Goal: Check status: Check status

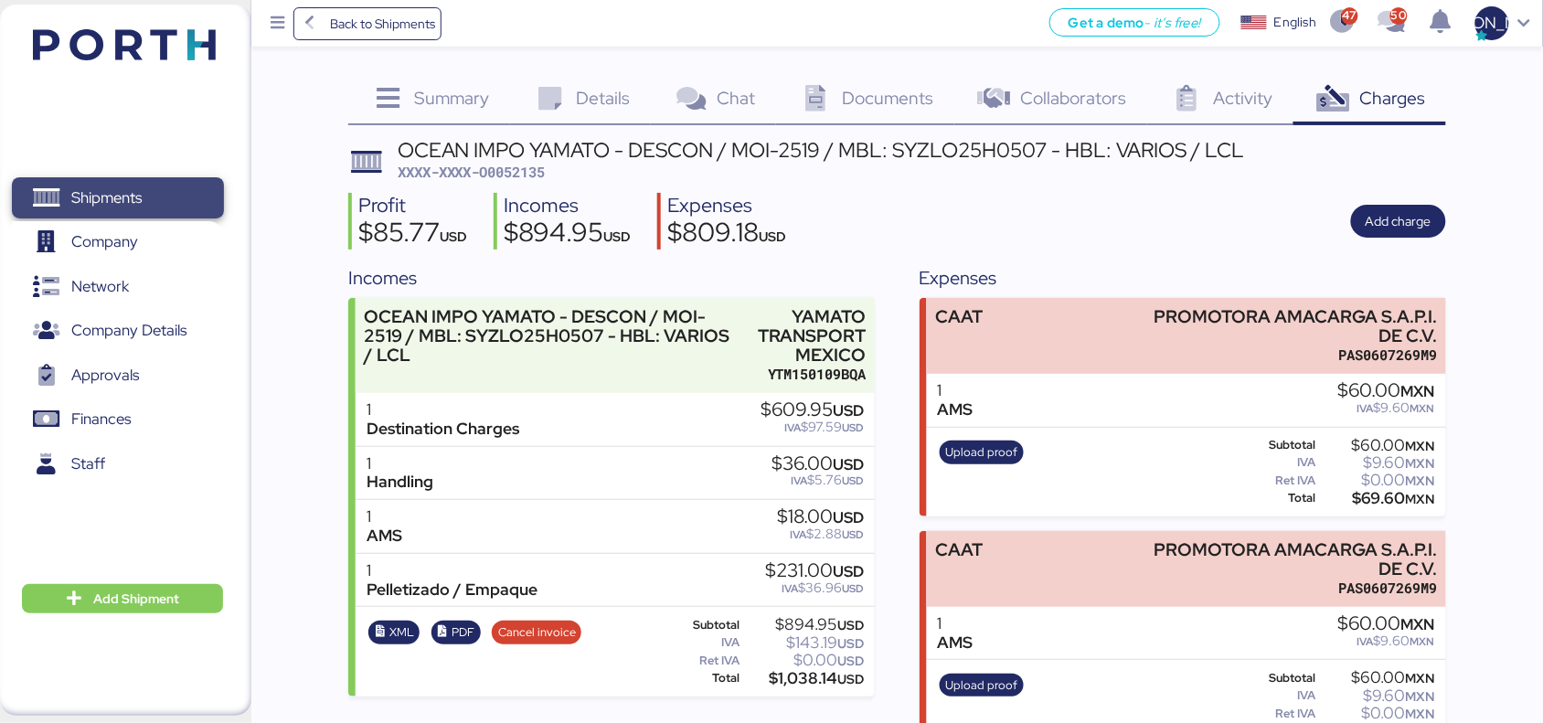
click at [128, 206] on span "Shipments" at bounding box center [106, 198] width 70 height 27
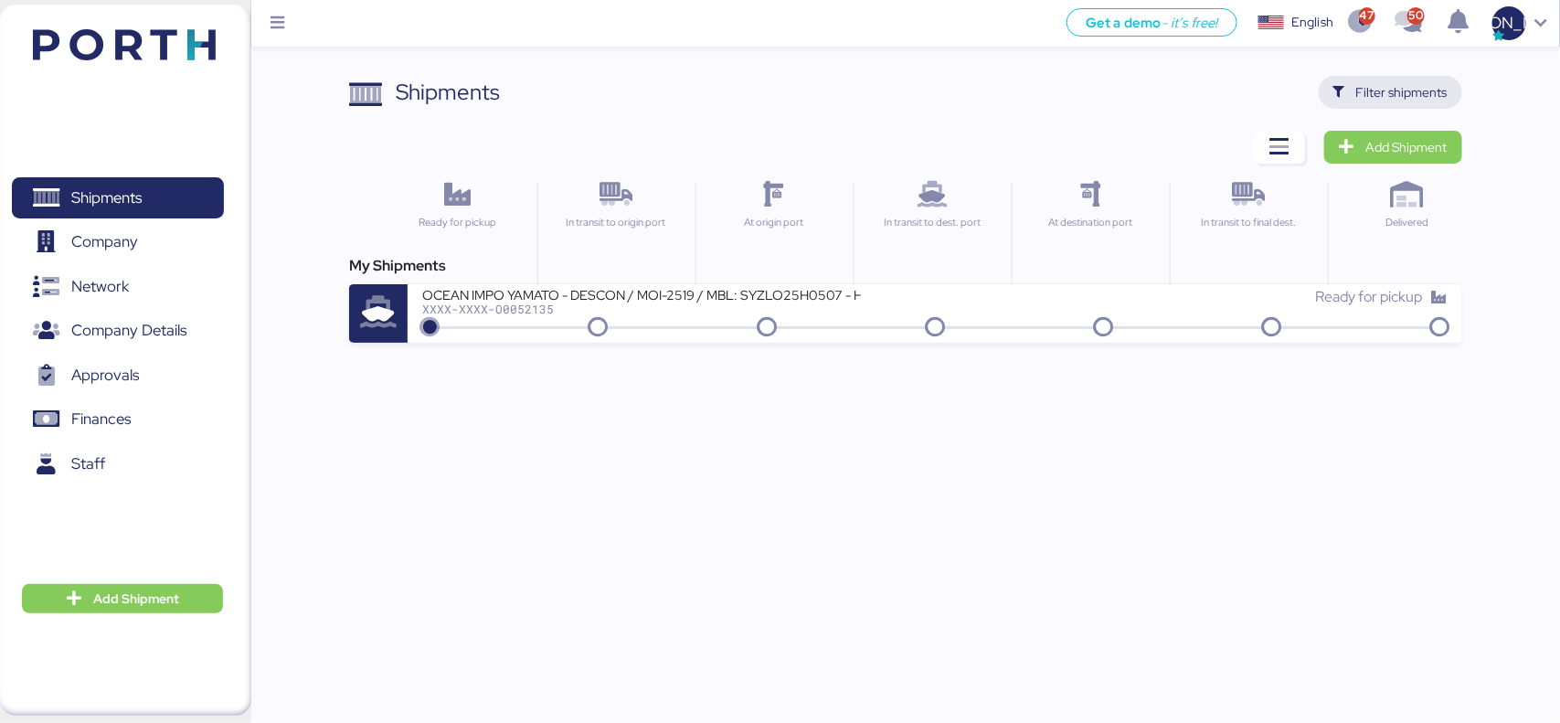
click at [1407, 92] on span "Filter shipments" at bounding box center [1401, 92] width 91 height 22
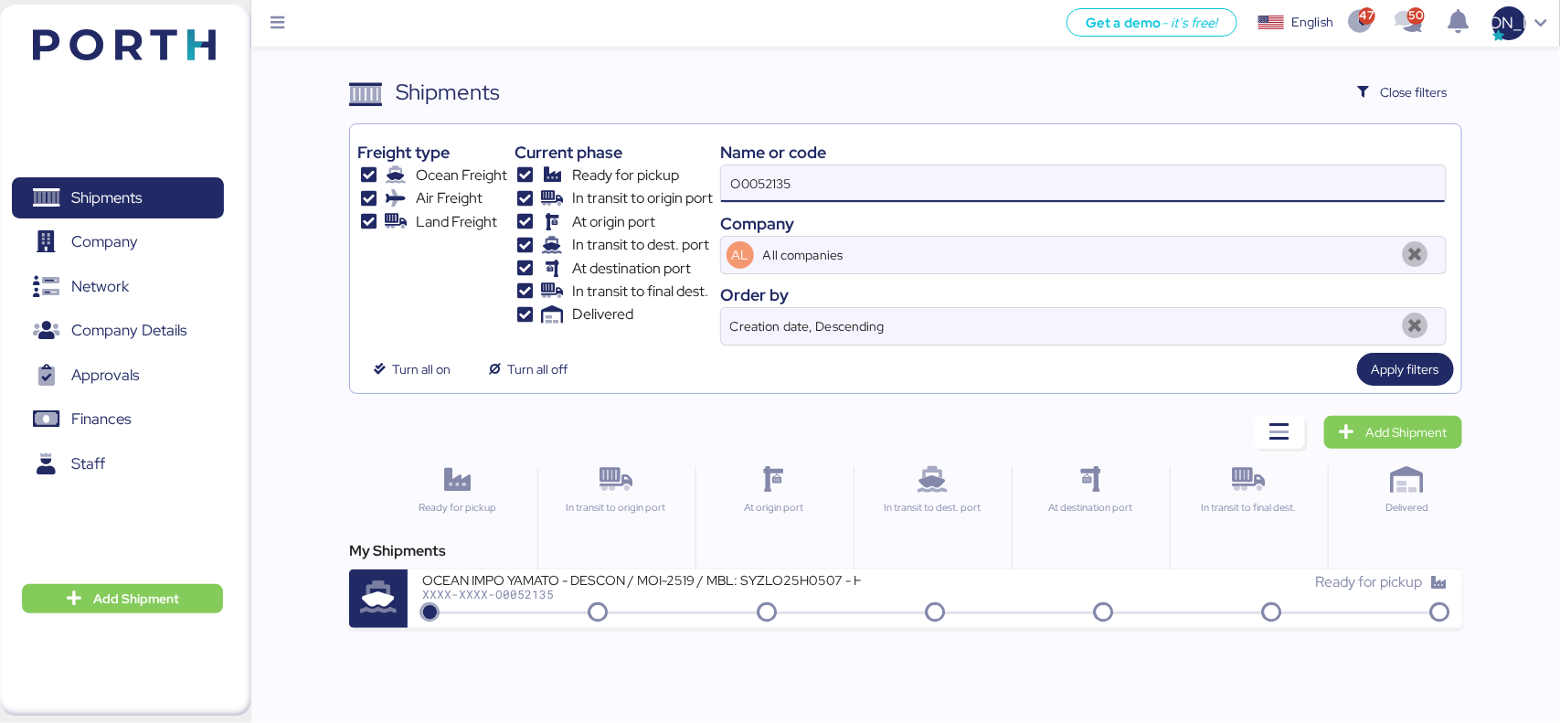
drag, startPoint x: 664, startPoint y: 199, endPoint x: 624, endPoint y: 207, distance: 40.9
click at [624, 204] on div "Freight type Ocean Freight Air Freight Land Freight Current phase Ready for pic…" at bounding box center [905, 239] width 1096 height 214
paste input "089"
type input "O0052089"
click at [1387, 367] on span "Apply filters" at bounding box center [1406, 369] width 68 height 22
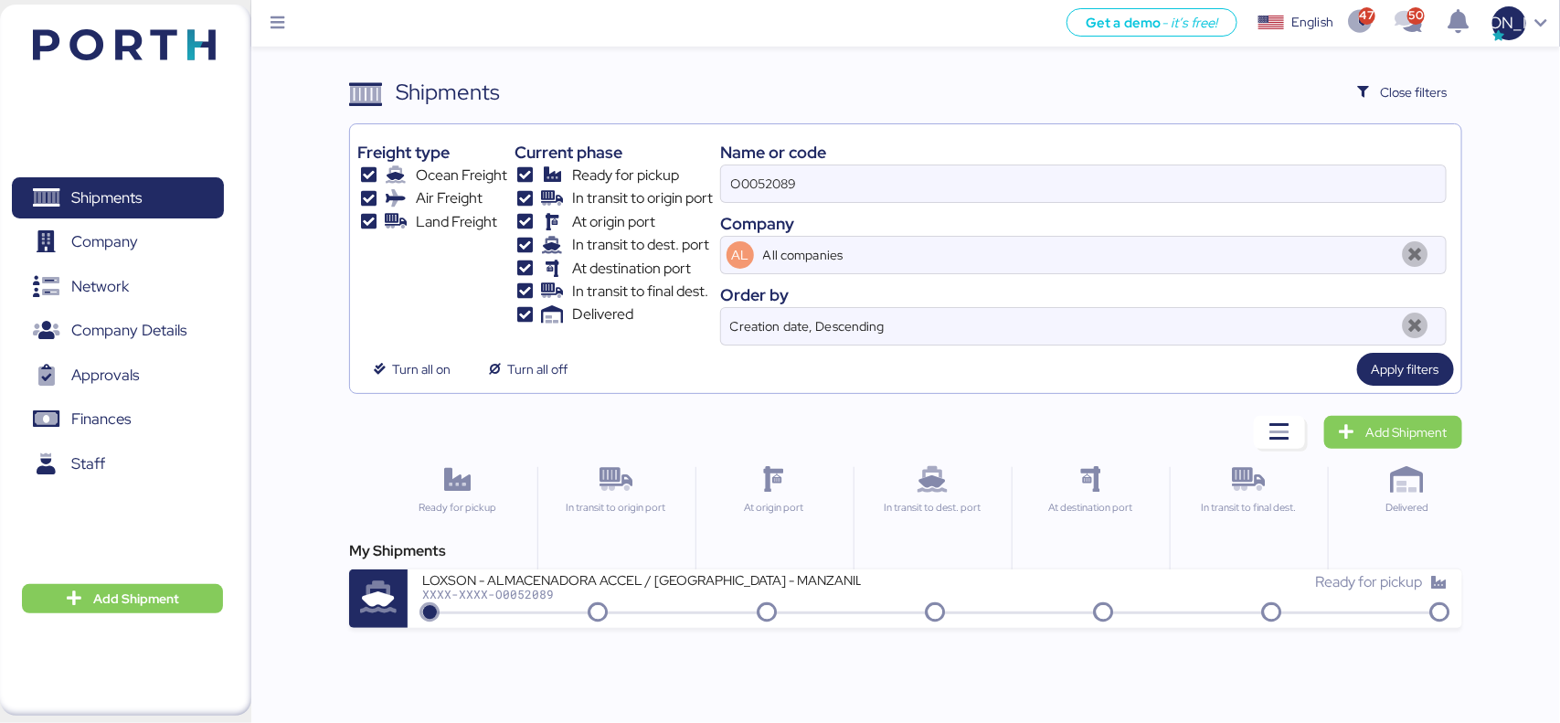
click at [740, 420] on div "Shipments Clear Filters Close filters Freight type Ocean Freight Air Freight La…" at bounding box center [905, 352] width 1112 height 552
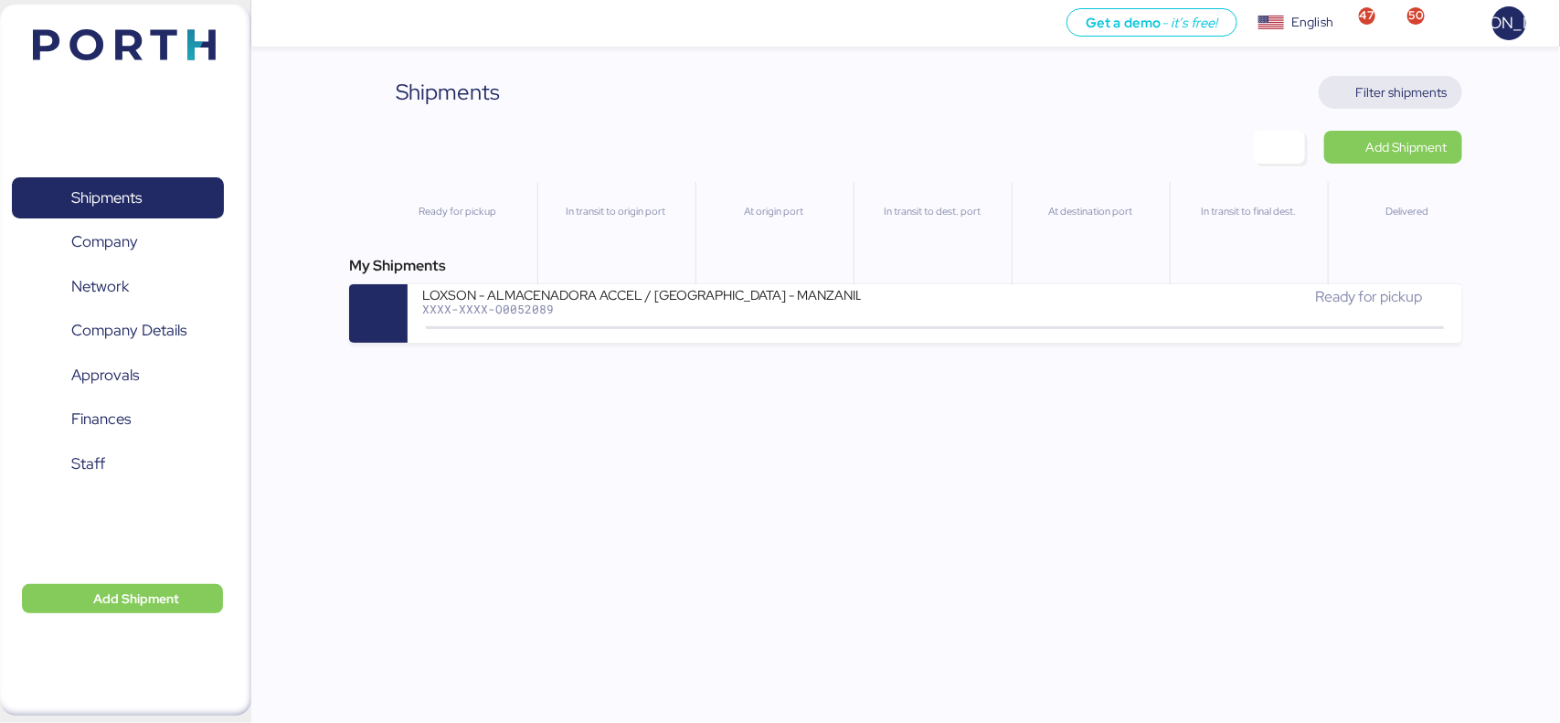
click at [1357, 82] on span "Filter shipments" at bounding box center [1401, 92] width 91 height 22
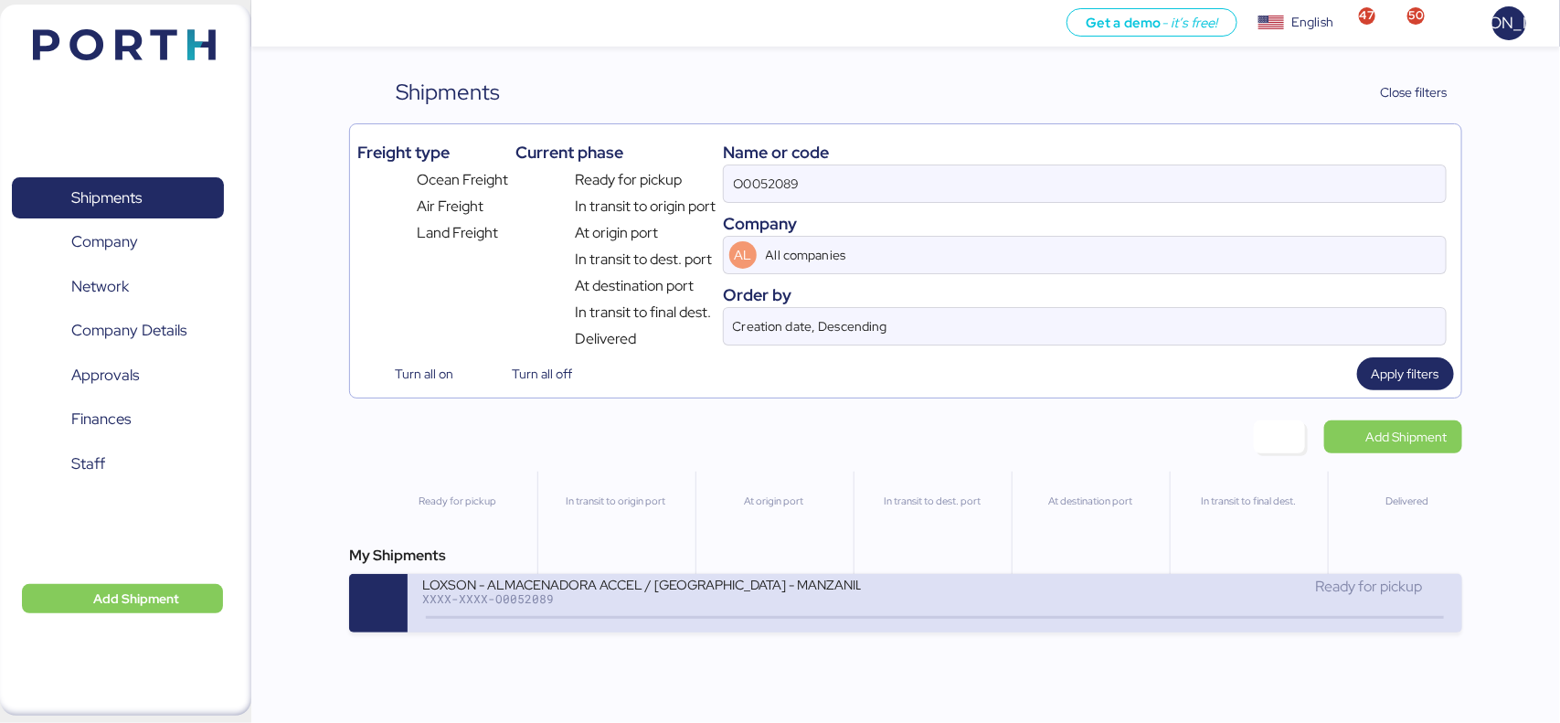
click at [695, 591] on div "LOXSON - ALMACENADORA ACCEL / [GEOGRAPHIC_DATA] - MANZANILLO / MBL: OOLU8899488…" at bounding box center [641, 584] width 439 height 16
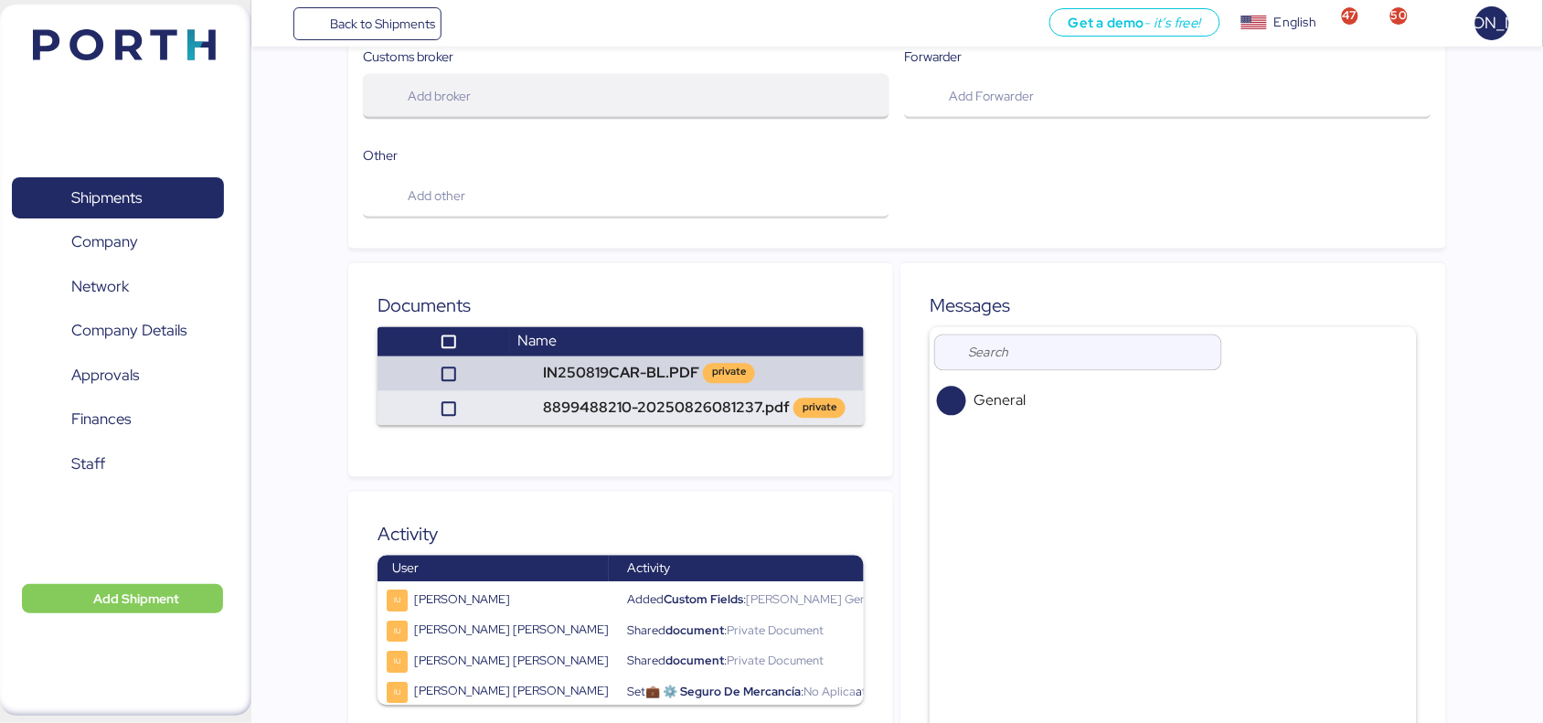
scroll to position [1012, 0]
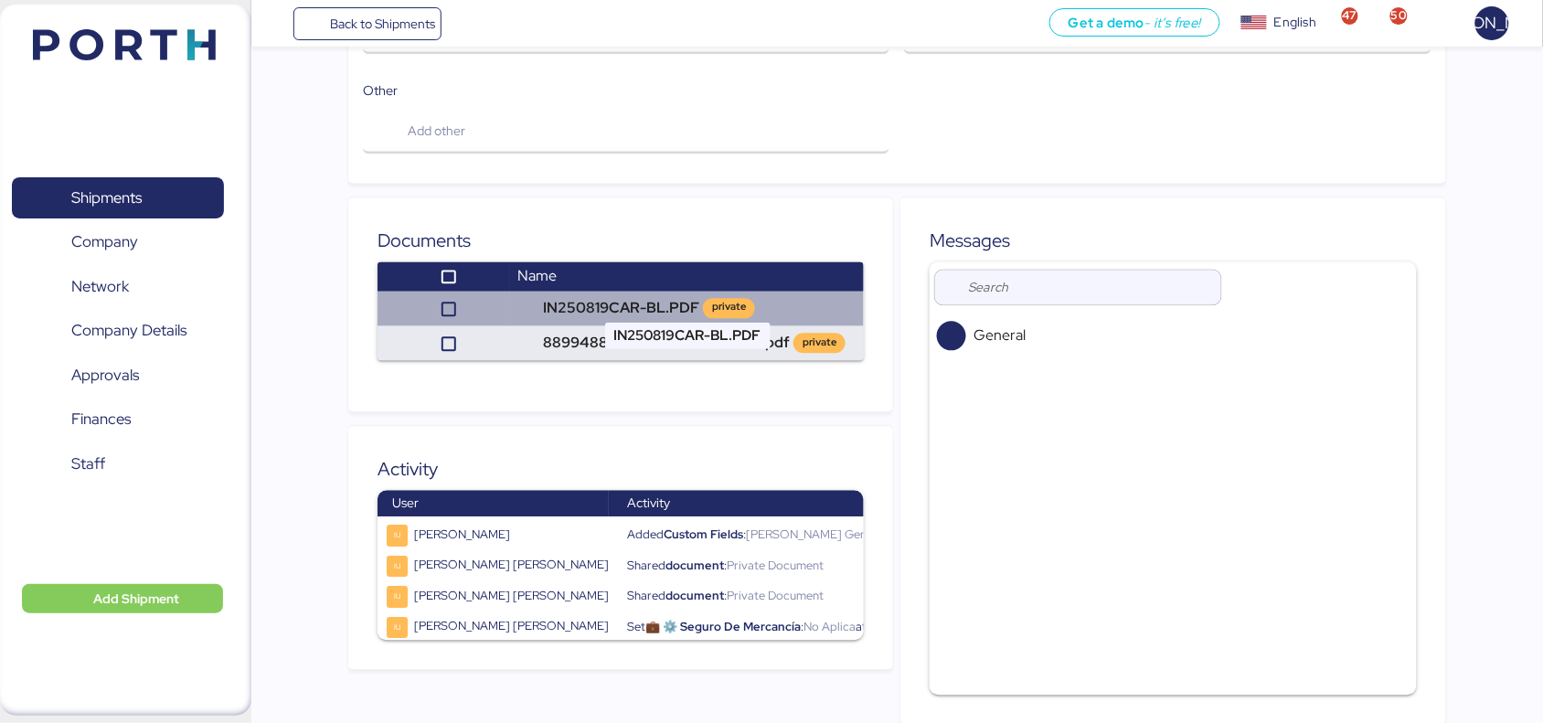
click at [646, 292] on td "IN250819CAR-BL.PDF private" at bounding box center [687, 309] width 354 height 35
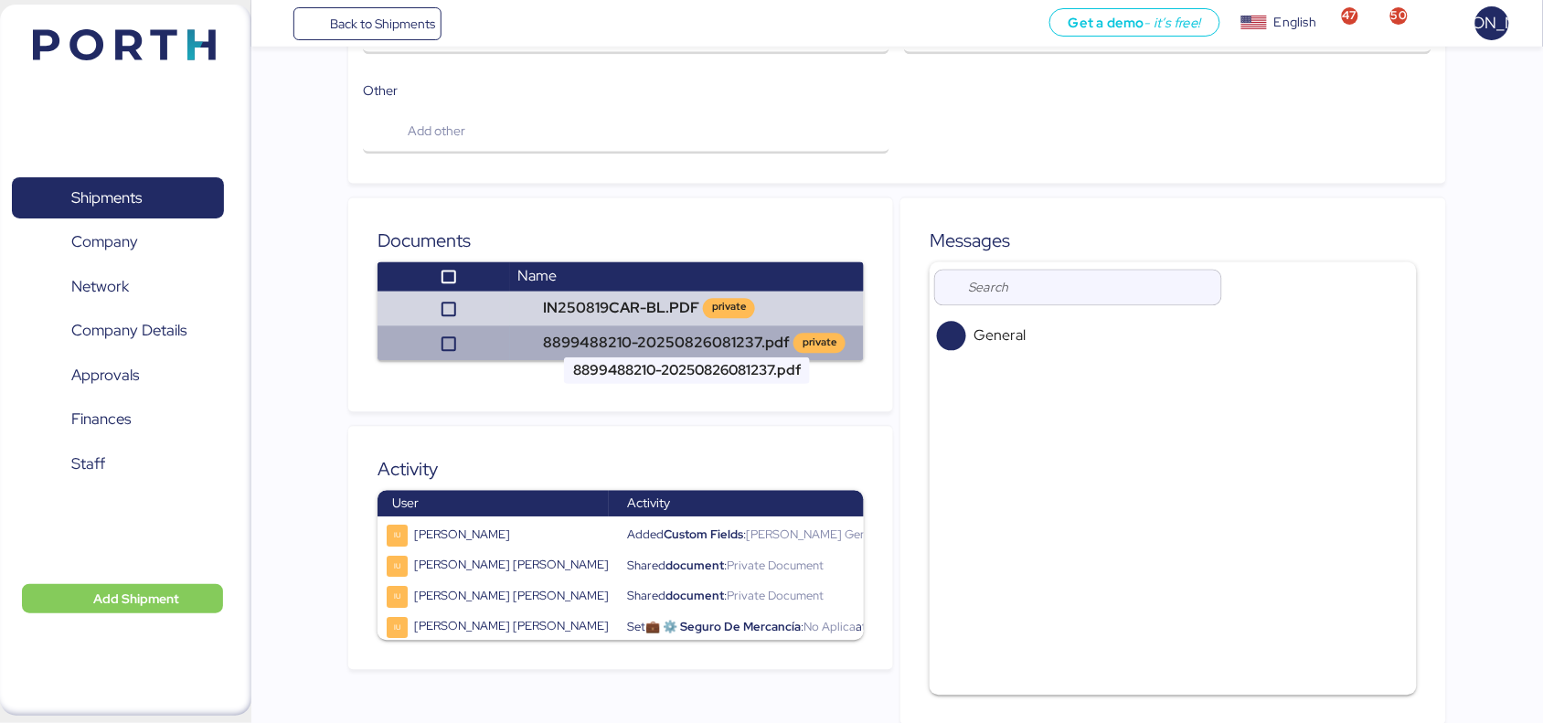
click at [654, 326] on td "8899488210-20250826081237.pdf private" at bounding box center [687, 343] width 354 height 35
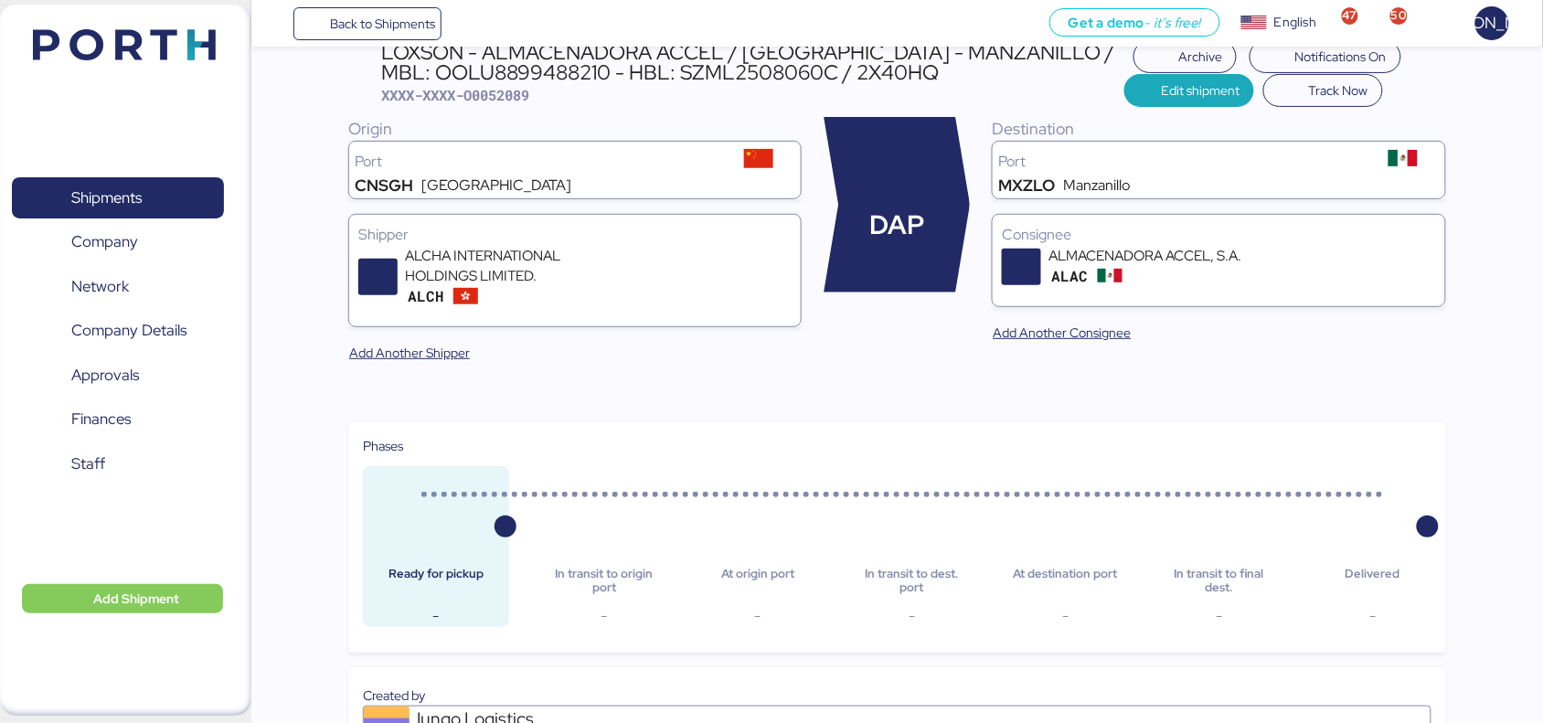
scroll to position [0, 0]
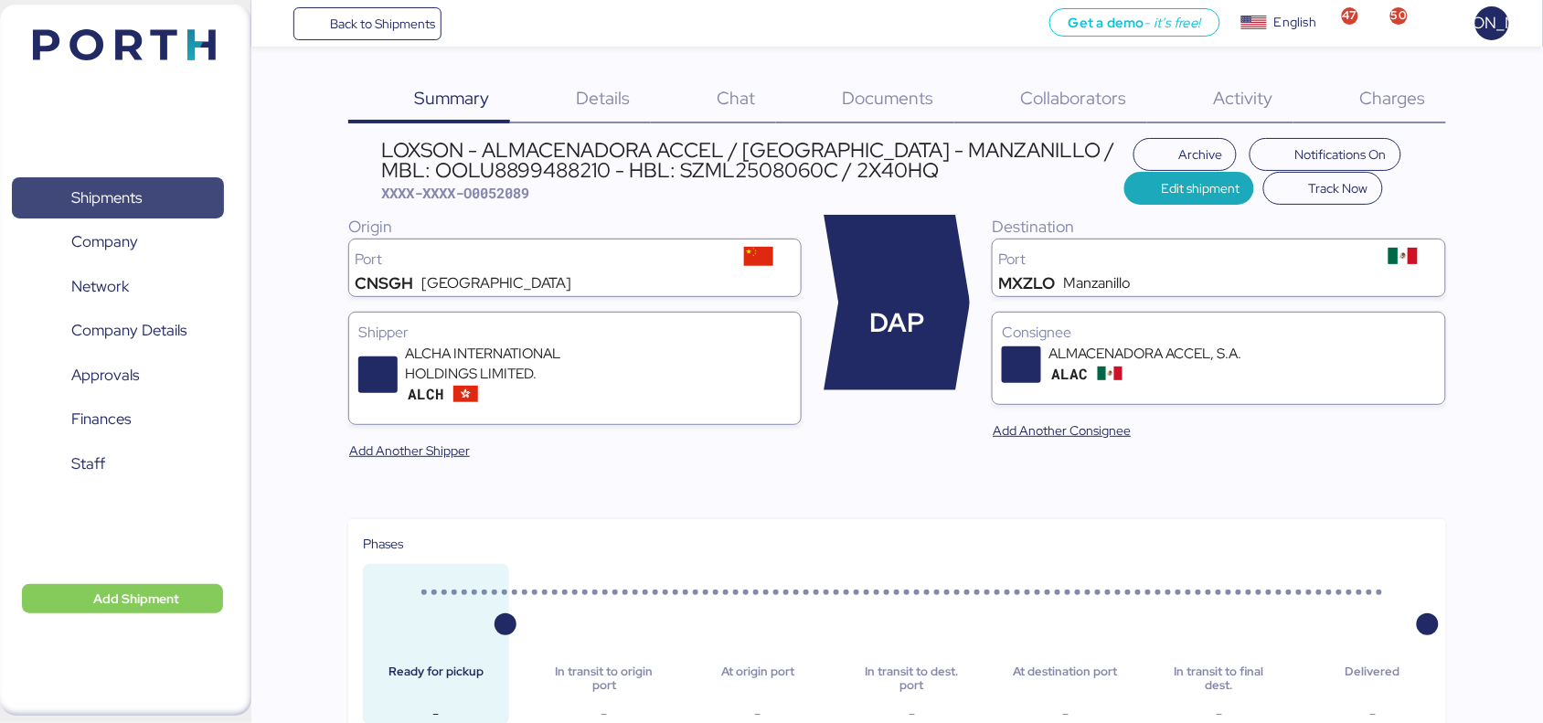
click at [103, 201] on span "Shipments" at bounding box center [106, 198] width 70 height 27
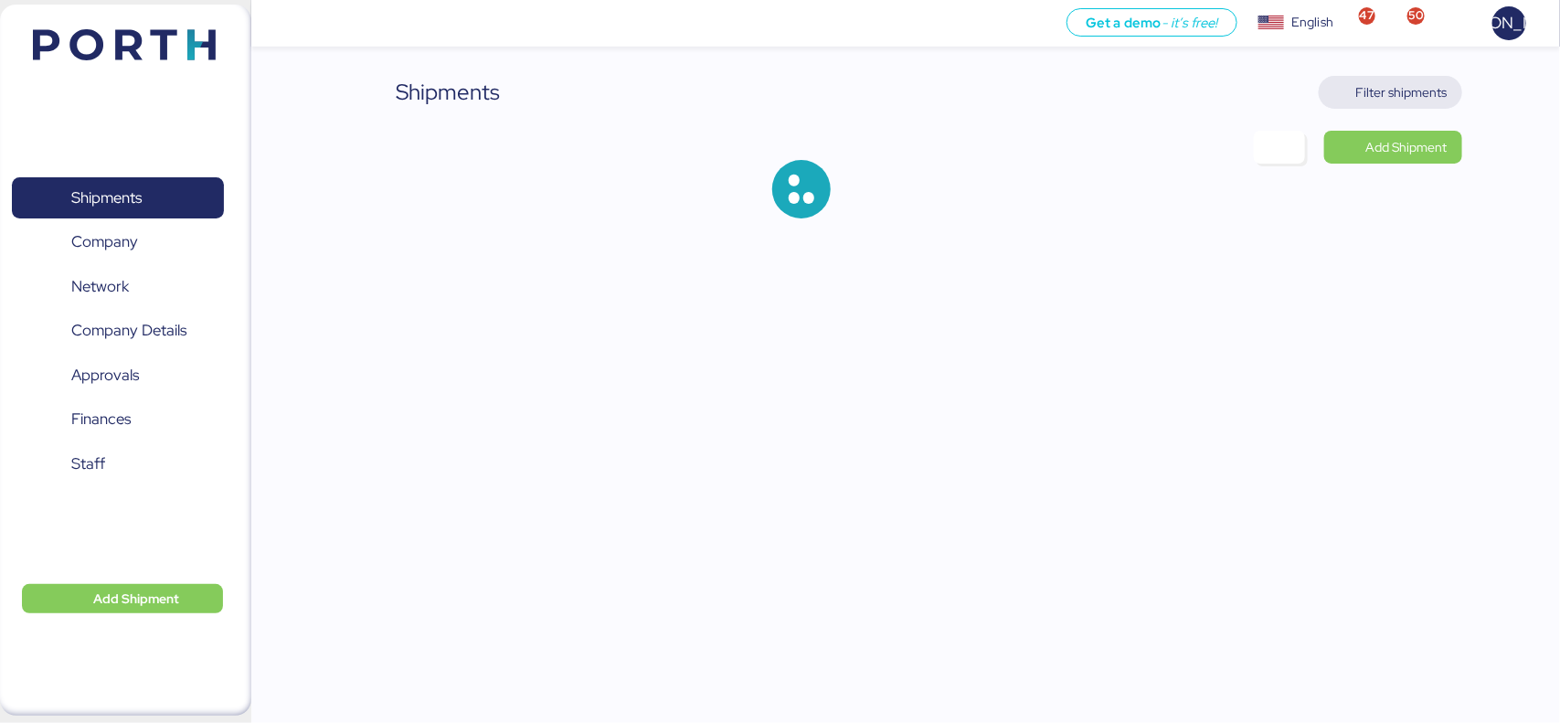
click at [1385, 92] on span "Filter shipments" at bounding box center [1401, 92] width 91 height 22
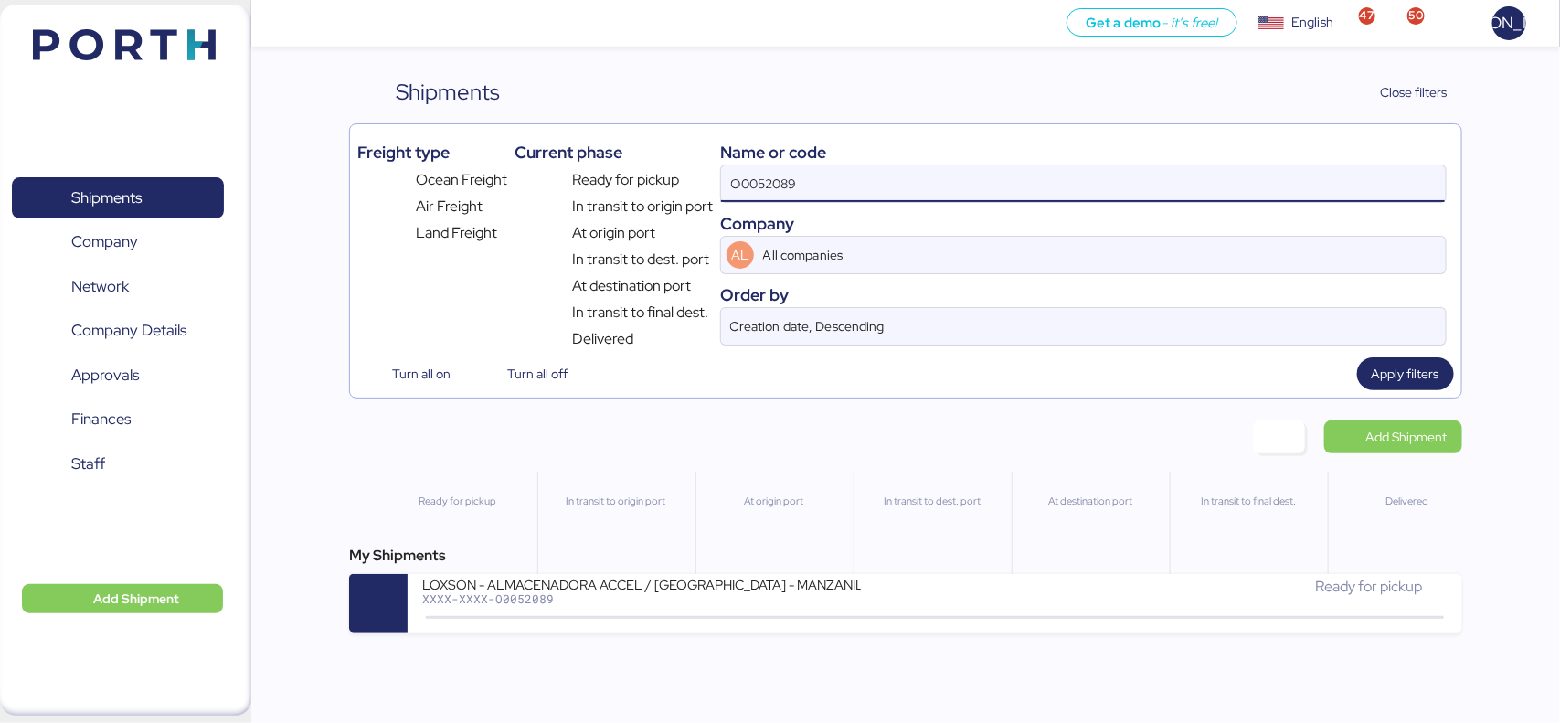
drag, startPoint x: 853, startPoint y: 185, endPoint x: 631, endPoint y: 197, distance: 221.5
click at [631, 197] on div "Freight type Ocean Freight Air Freight Land Freight Current phase Ready for pic…" at bounding box center [905, 241] width 1096 height 218
paste input "1996"
type input "O0051996"
click at [1390, 376] on span "Apply filters" at bounding box center [1406, 374] width 68 height 22
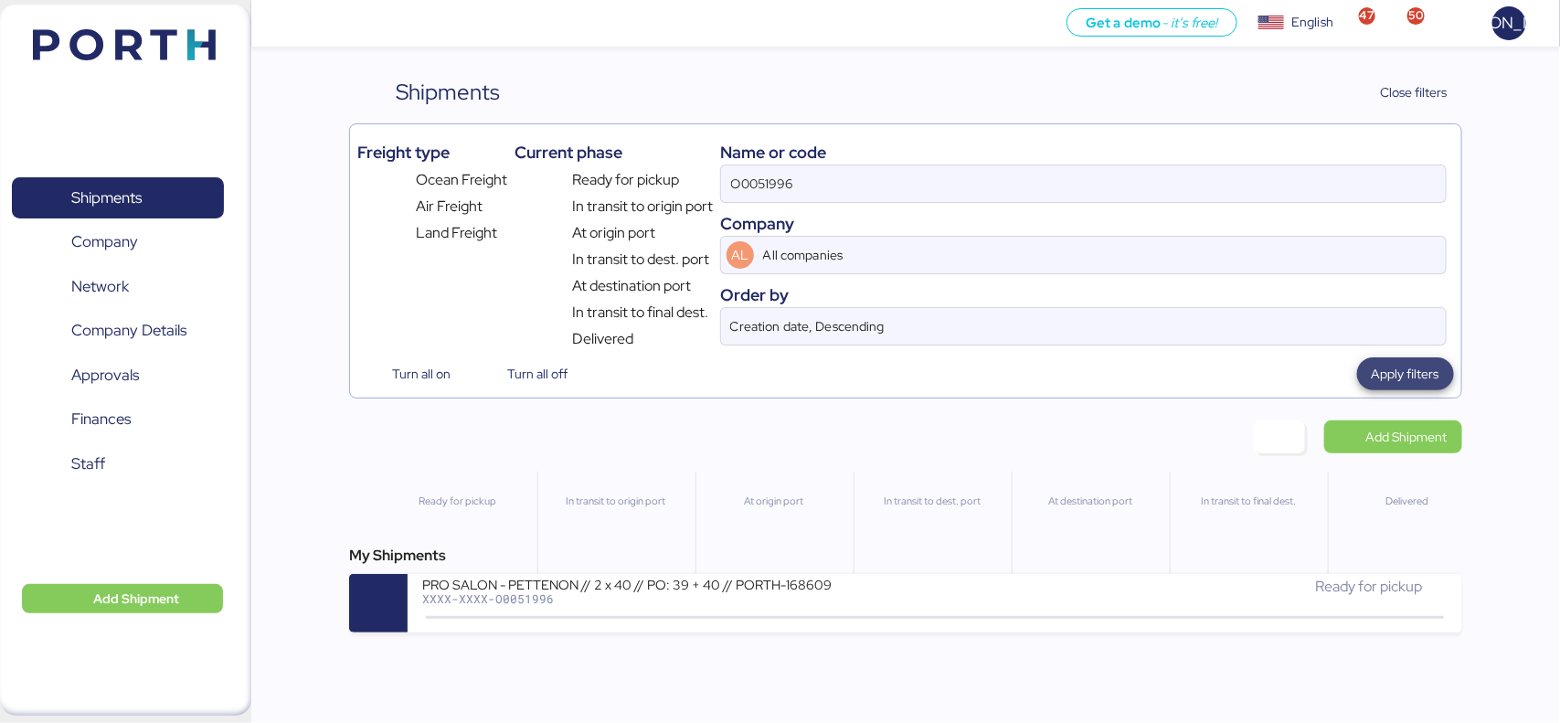
click at [1423, 373] on span "Apply filters" at bounding box center [1406, 374] width 68 height 22
click at [1430, 377] on span "Apply filters" at bounding box center [1406, 374] width 68 height 22
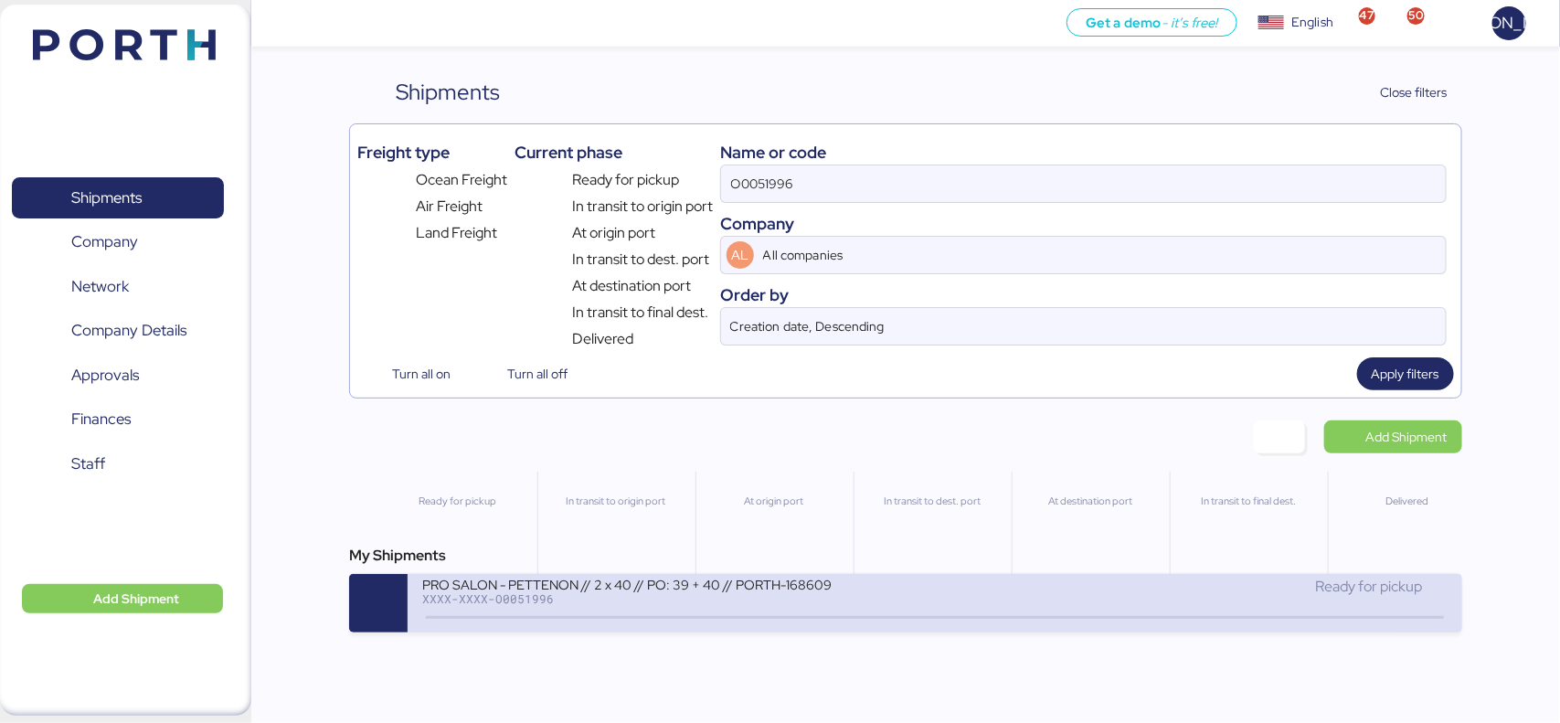
click at [646, 603] on div "XXXX-XXXX-O0051996" at bounding box center [641, 598] width 439 height 13
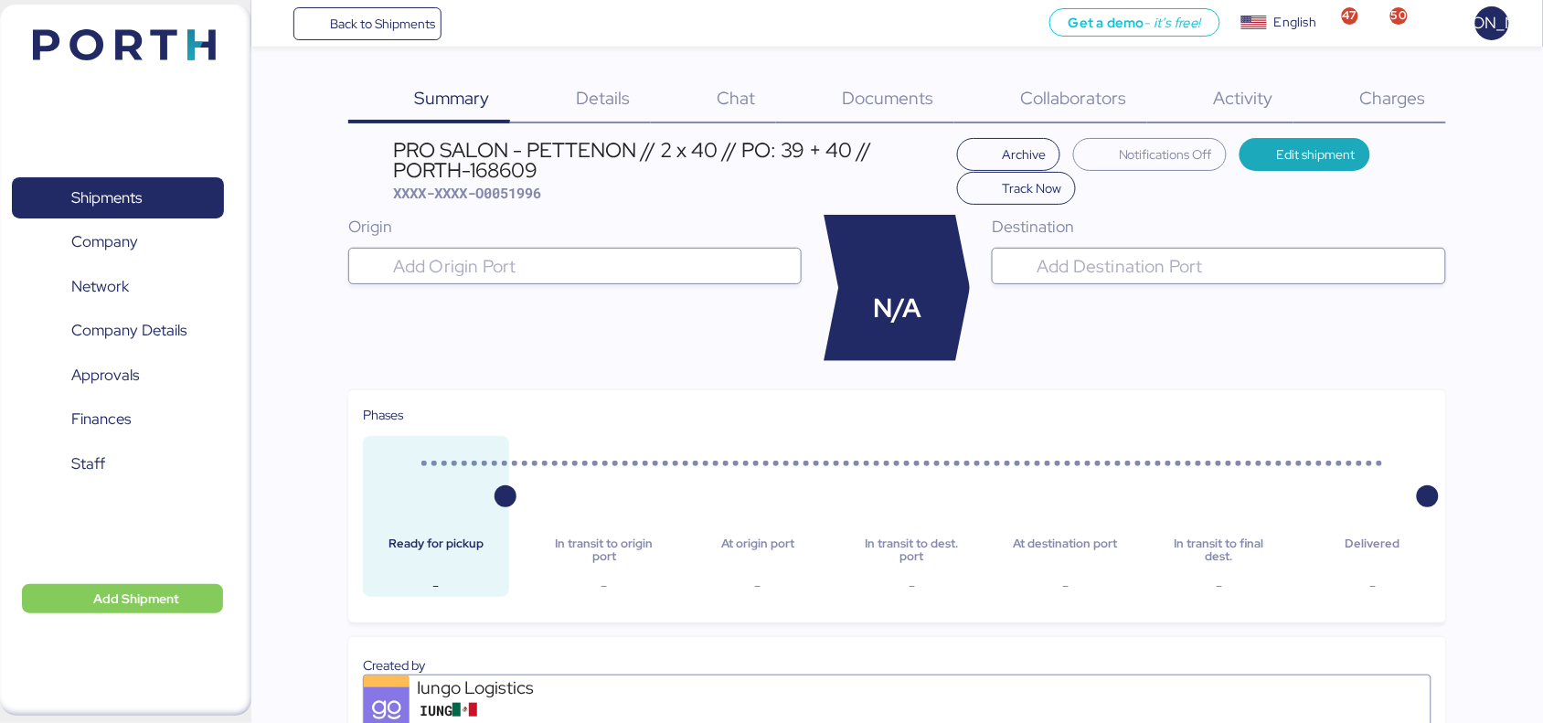
click at [897, 99] on span "Documents" at bounding box center [888, 98] width 91 height 24
